Goal: Information Seeking & Learning: Understand process/instructions

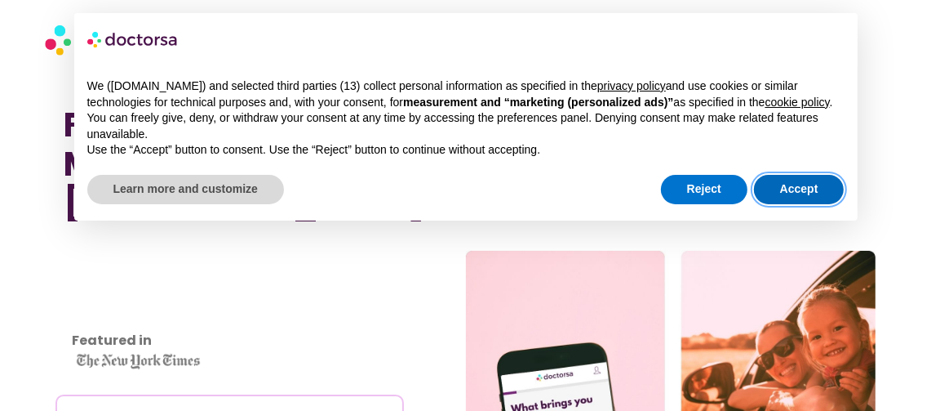
click at [783, 192] on button "Accept" at bounding box center [799, 189] width 91 height 29
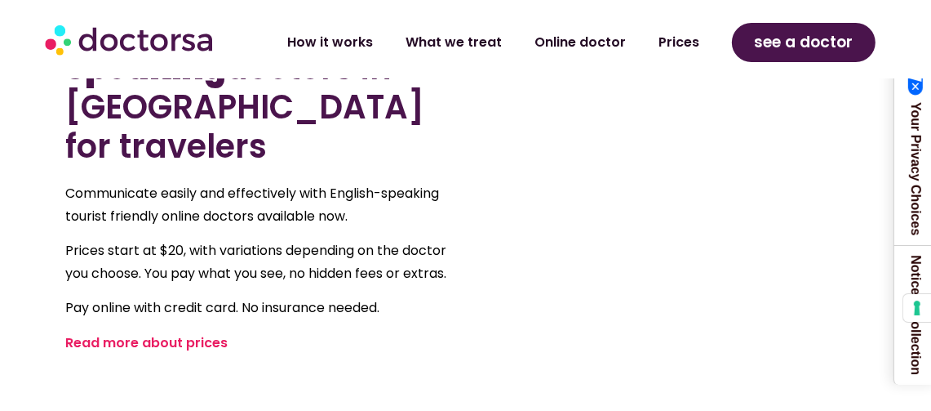
scroll to position [1015, 0]
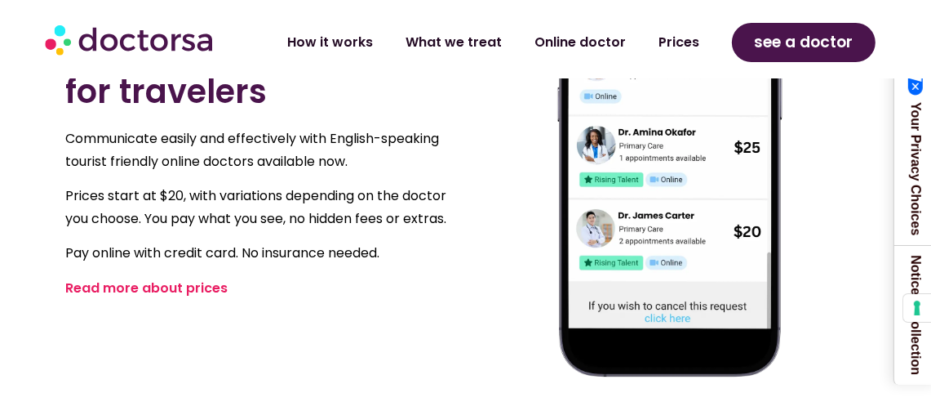
drag, startPoint x: 191, startPoint y: 198, endPoint x: 223, endPoint y: 208, distance: 33.6
click at [192, 278] on link "Read more about prices" at bounding box center [147, 287] width 162 height 19
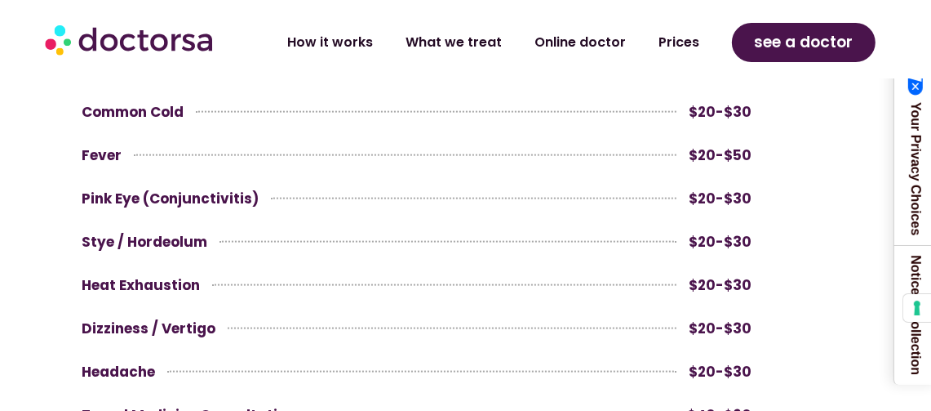
scroll to position [1440, 0]
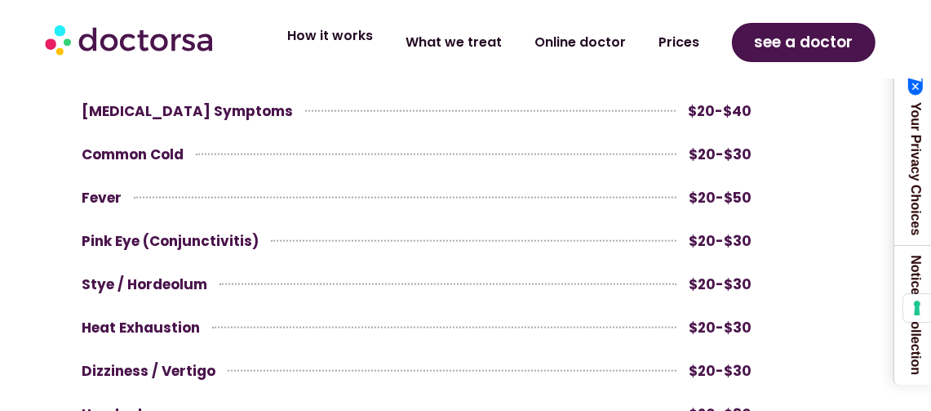
click at [352, 41] on link "How it works" at bounding box center [330, 36] width 118 height 38
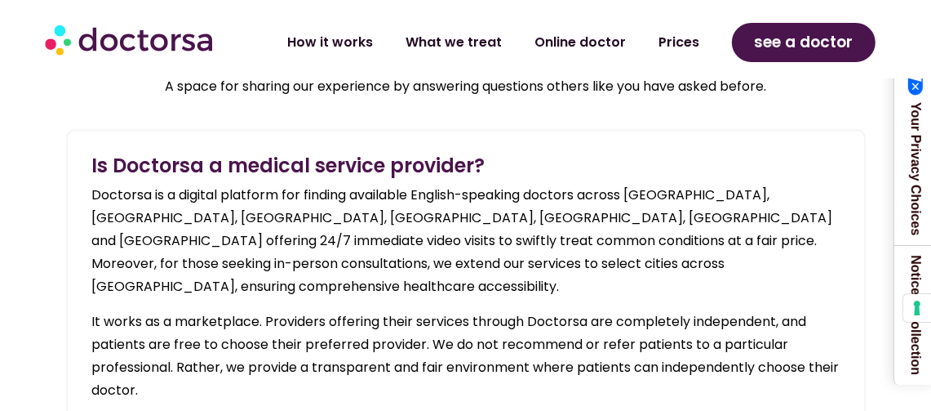
scroll to position [1815, 0]
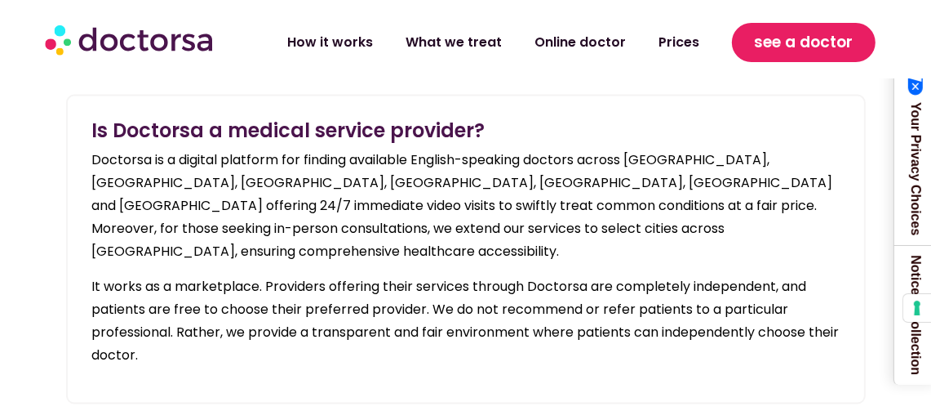
click at [849, 40] on span "see a doctor" at bounding box center [803, 42] width 99 height 26
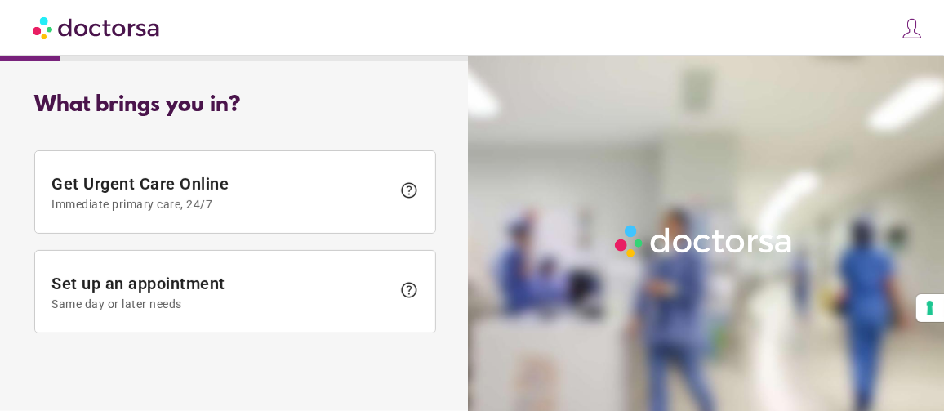
click at [415, 282] on span "help" at bounding box center [409, 290] width 20 height 20
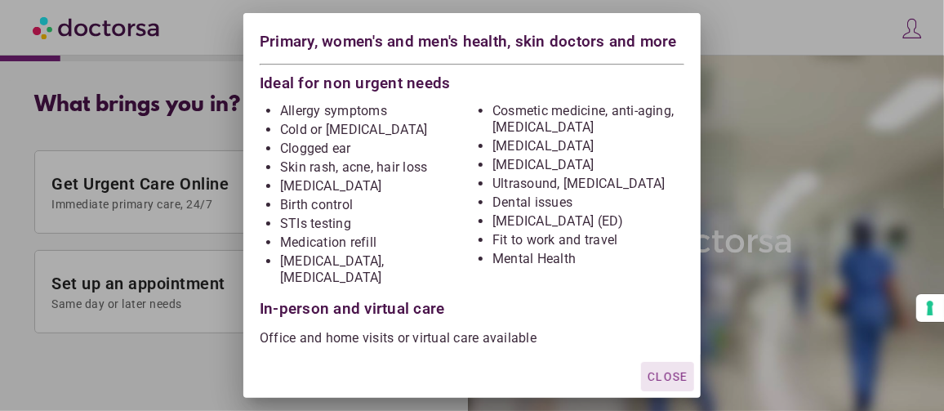
click at [840, 170] on div at bounding box center [472, 205] width 944 height 411
